Goal: Browse casually: Explore the website without a specific task or goal

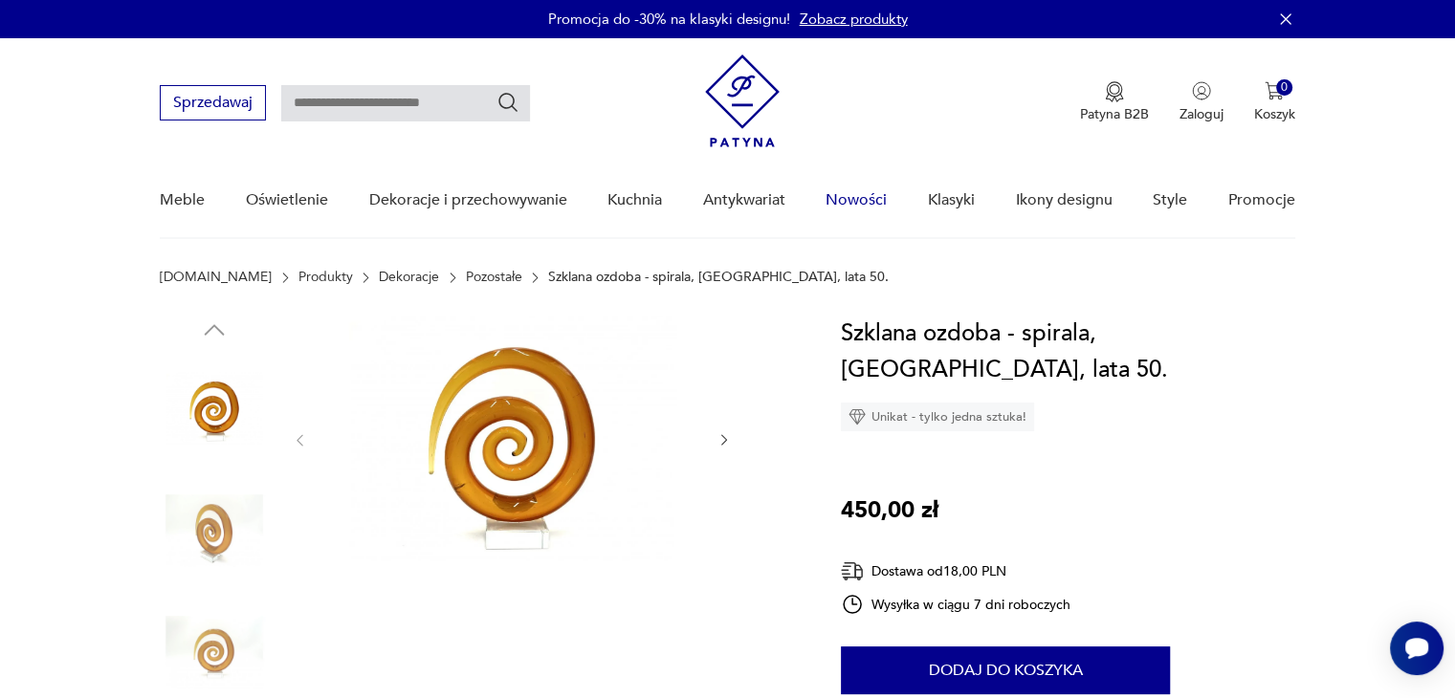
click at [870, 202] on link "Nowości" at bounding box center [855, 201] width 61 height 74
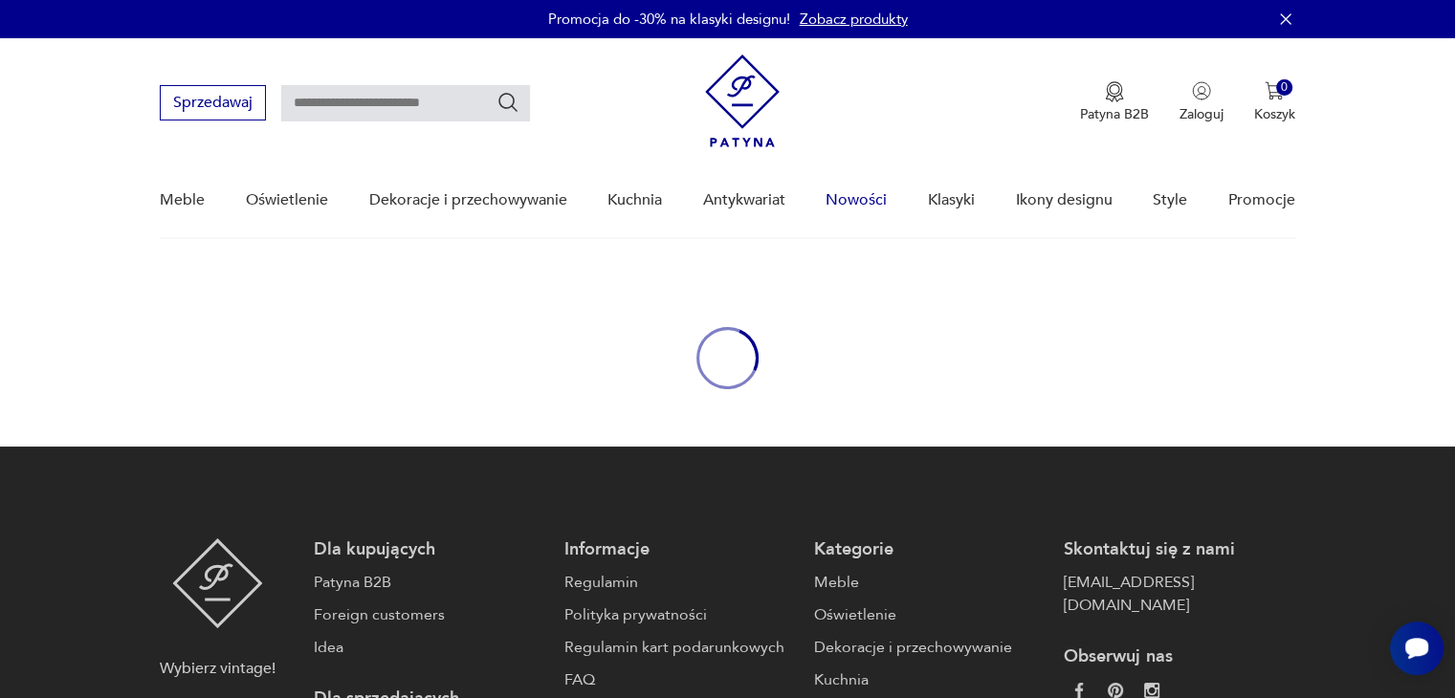
click at [853, 196] on link "Nowości" at bounding box center [855, 201] width 61 height 74
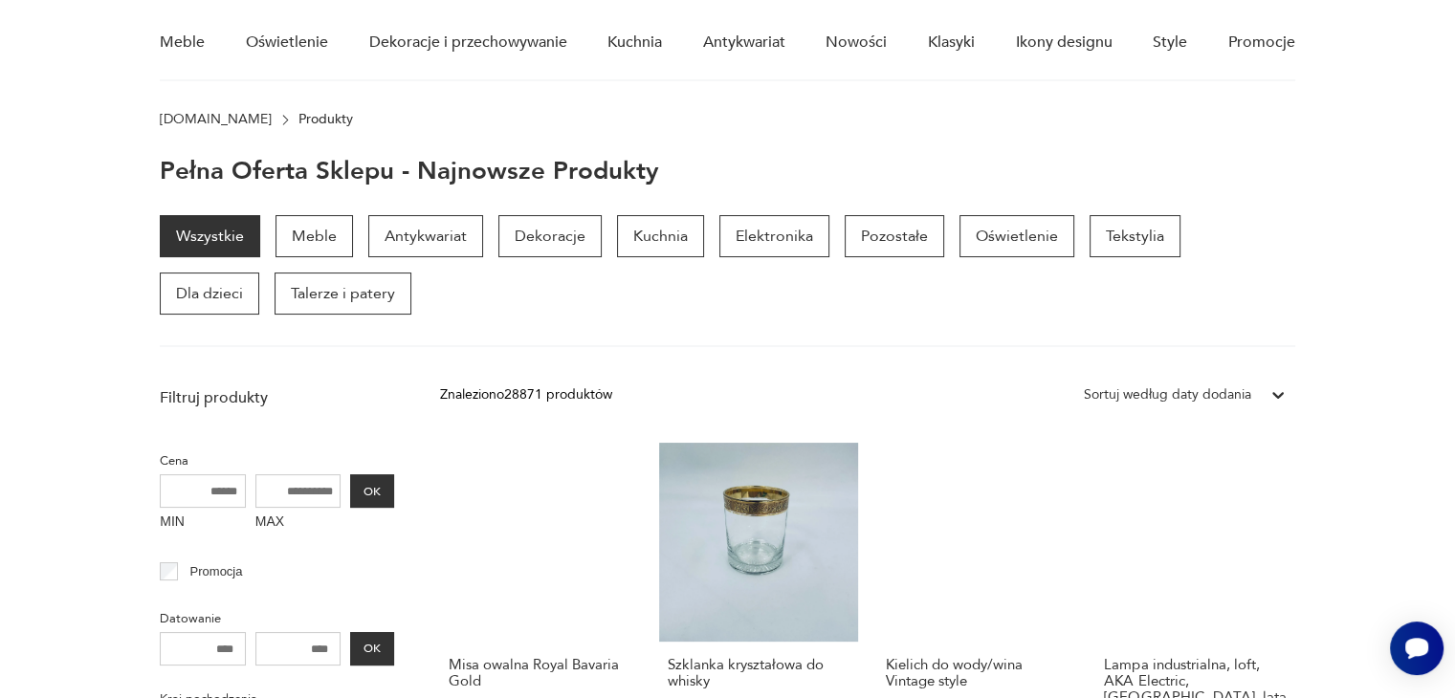
scroll to position [85, 0]
